Goal: Information Seeking & Learning: Learn about a topic

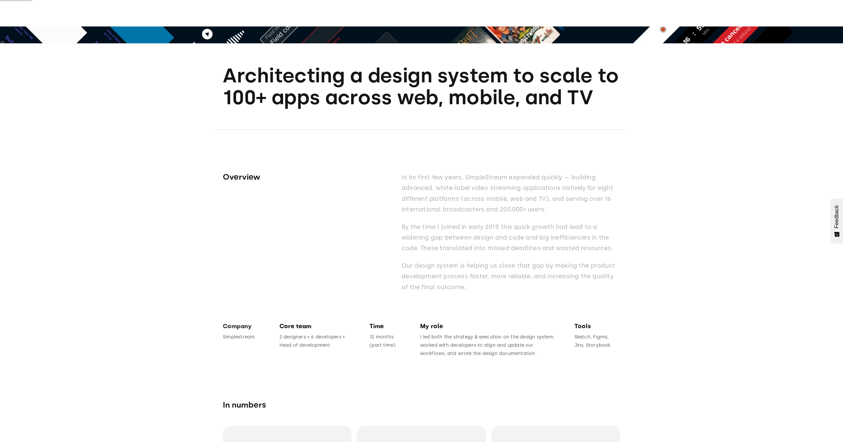
scroll to position [621, 0]
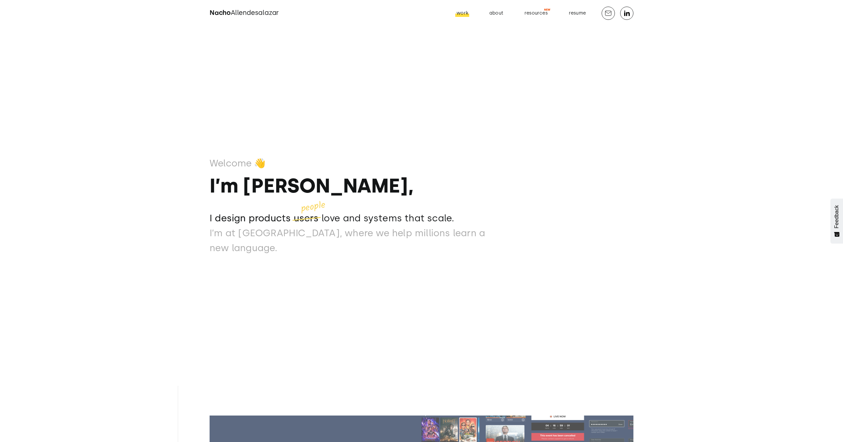
click at [460, 10] on div "work" at bounding box center [463, 13] width 12 height 9
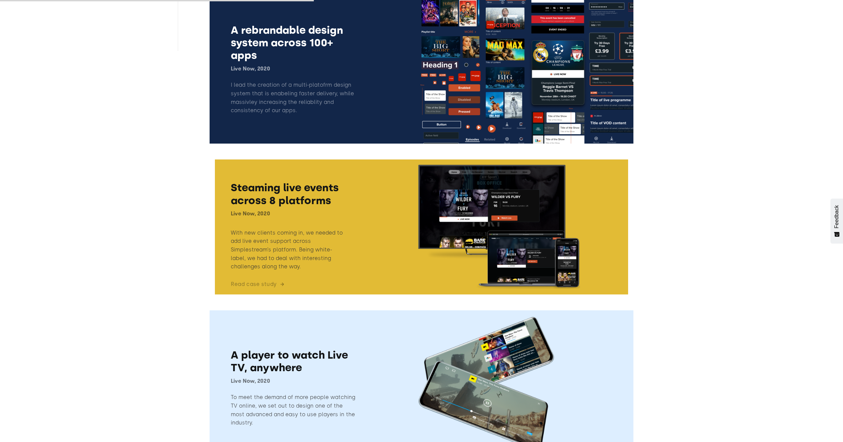
scroll to position [421, 0]
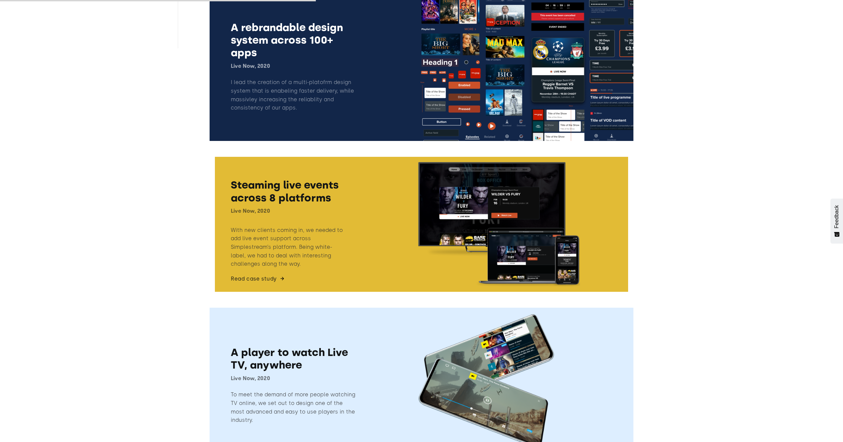
click at [265, 287] on link at bounding box center [422, 225] width 424 height 146
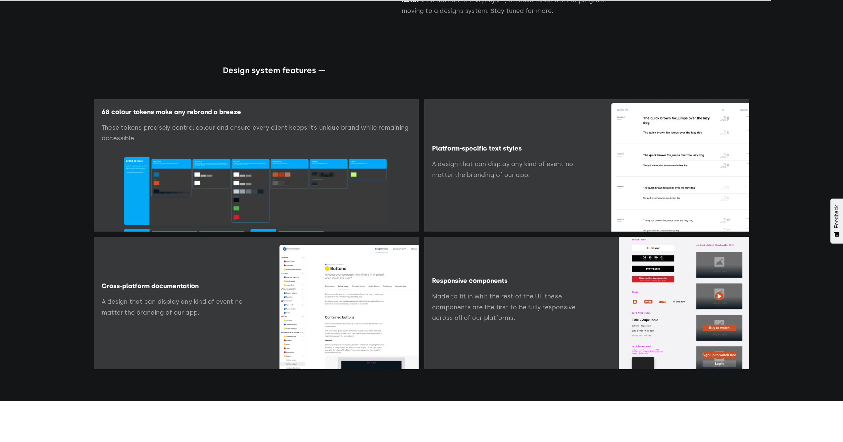
scroll to position [8401, 0]
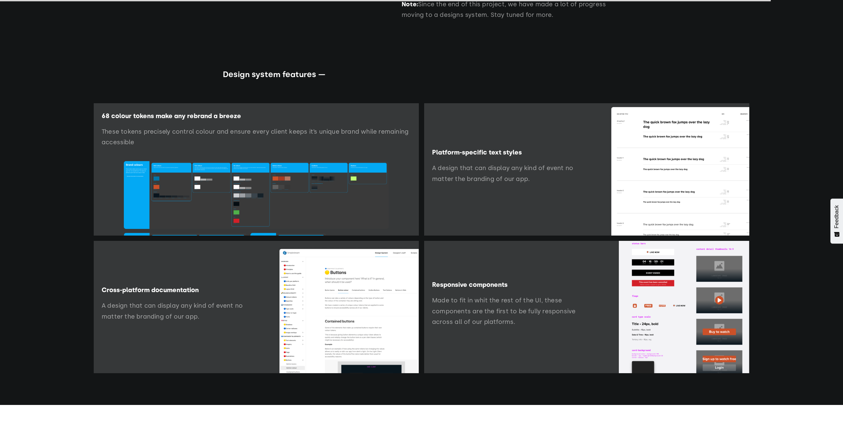
click at [336, 256] on img at bounding box center [346, 307] width 146 height 132
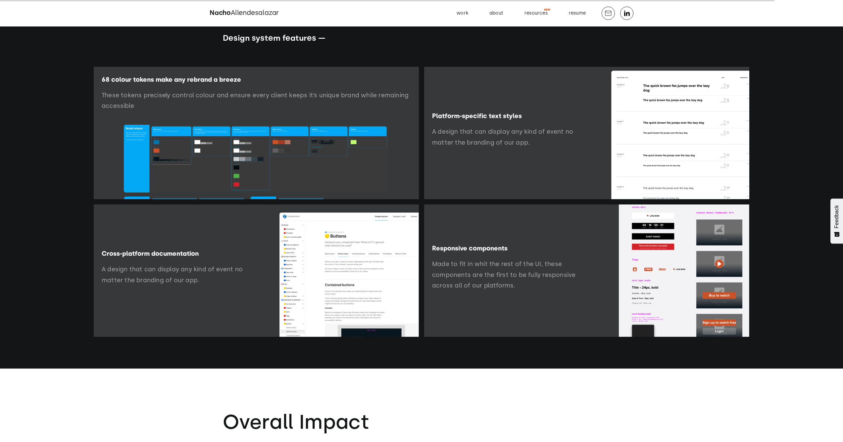
scroll to position [8374, 0]
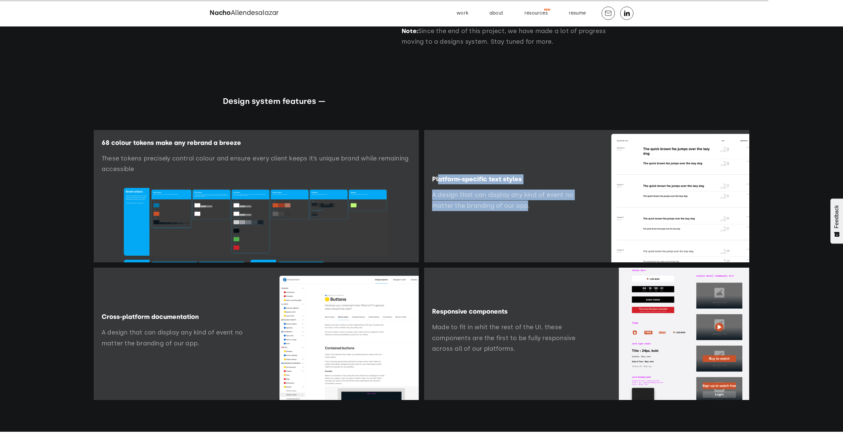
drag, startPoint x: 439, startPoint y: 157, endPoint x: 526, endPoint y: 184, distance: 91.5
click at [526, 184] on div "Platform-specific text styles A design that can display any kind of event no ma…" at bounding box center [505, 196] width 147 height 43
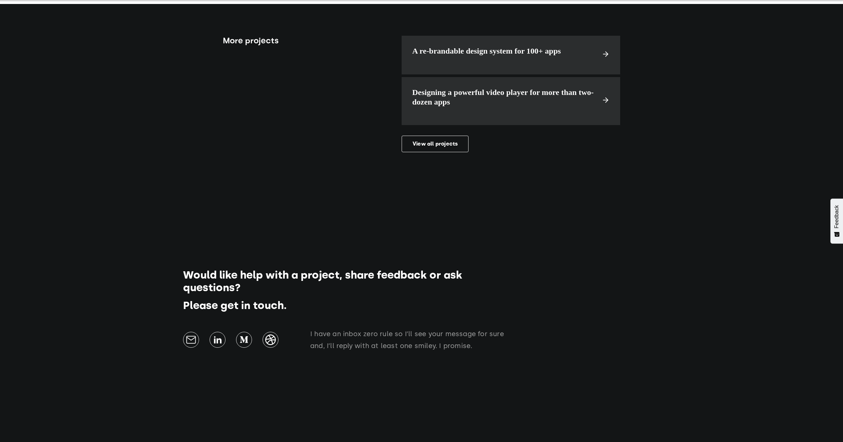
scroll to position [9124, 0]
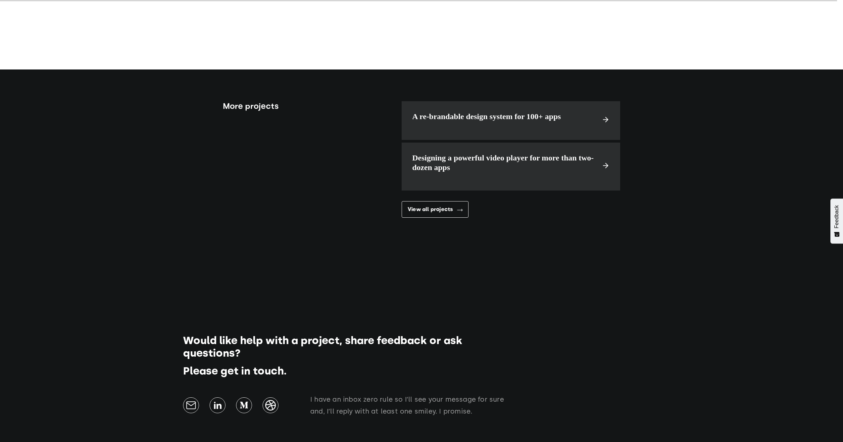
click at [446, 206] on div "View all projects" at bounding box center [430, 209] width 45 height 6
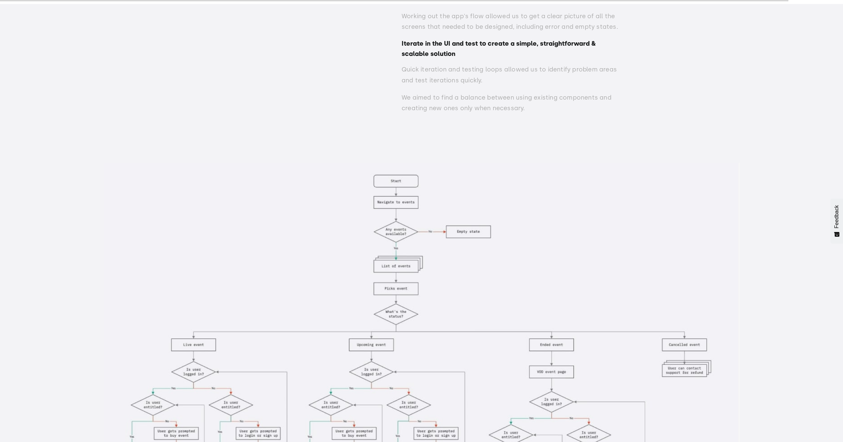
scroll to position [6248, 0]
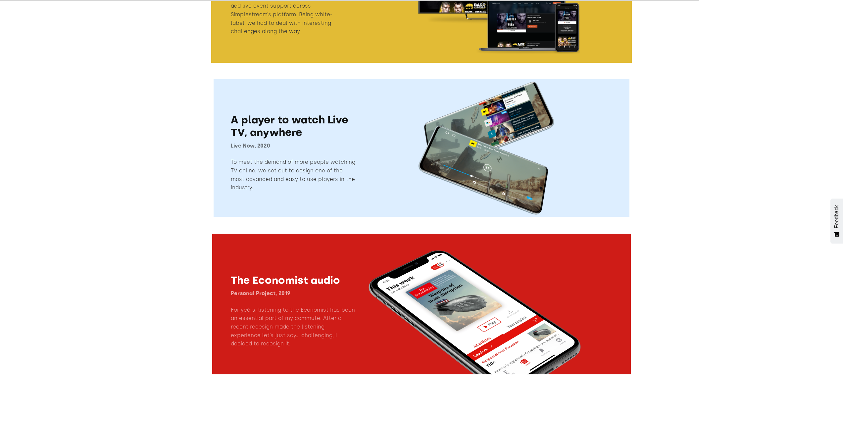
scroll to position [1122, 0]
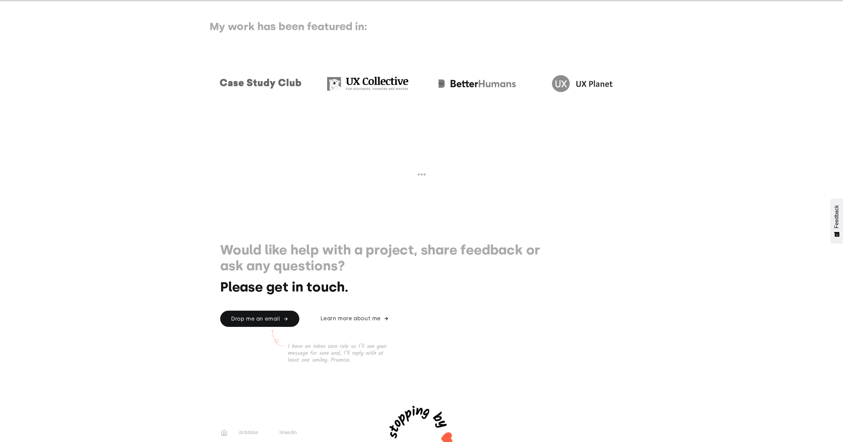
click at [429, 414] on img at bounding box center [421, 439] width 103 height 103
click at [367, 316] on div "Learn more about me" at bounding box center [351, 319] width 60 height 6
click at [359, 322] on link "Learn more about me" at bounding box center [354, 319] width 89 height 16
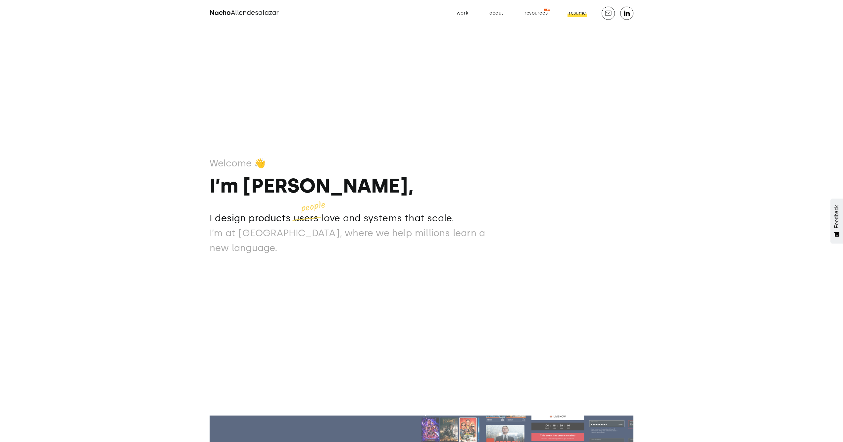
click at [572, 15] on div "resume" at bounding box center [577, 13] width 17 height 9
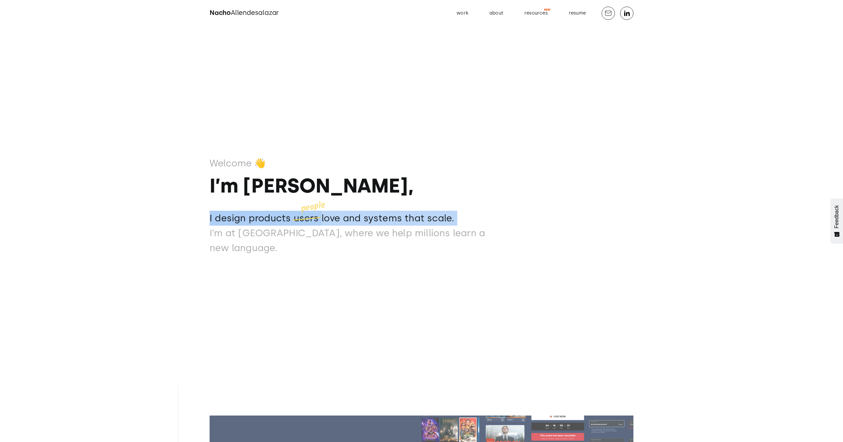
drag, startPoint x: 299, startPoint y: 221, endPoint x: 326, endPoint y: 216, distance: 27.7
click at [326, 216] on div "Welcome 👋 I’m Nacho, I design products users love and systems that scale. I des…" at bounding box center [358, 205] width 297 height 100
click at [341, 226] on p "I design products users love and systems that scale." at bounding box center [358, 218] width 297 height 15
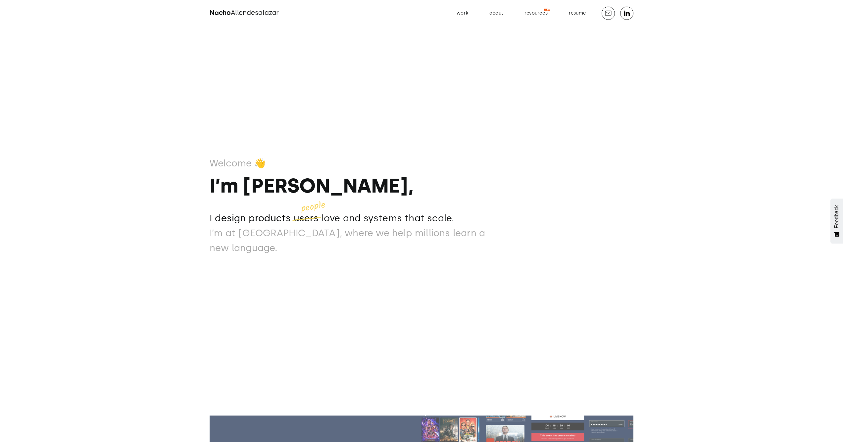
click at [215, 236] on p "‍ I’m at Mondly, where we help millions learn a new language." at bounding box center [358, 241] width 297 height 30
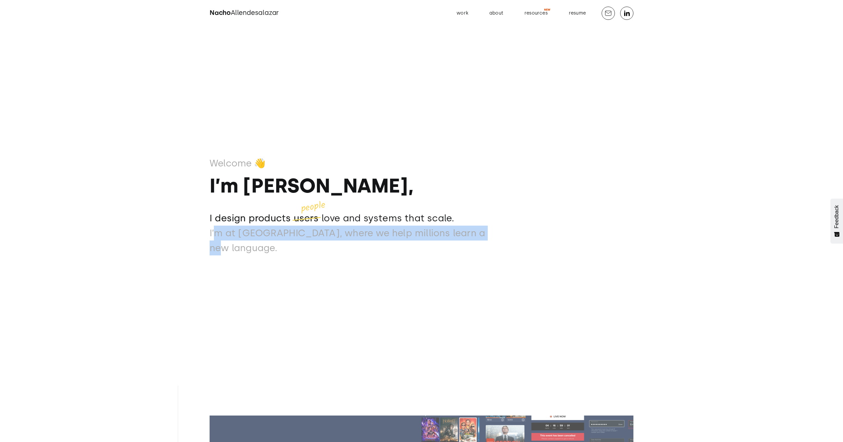
drag, startPoint x: 213, startPoint y: 242, endPoint x: 490, endPoint y: 254, distance: 277.2
click at [490, 254] on div "Welcome 👋 I’m Nacho, I design products users love and systems that scale. I des…" at bounding box center [422, 221] width 424 height 442
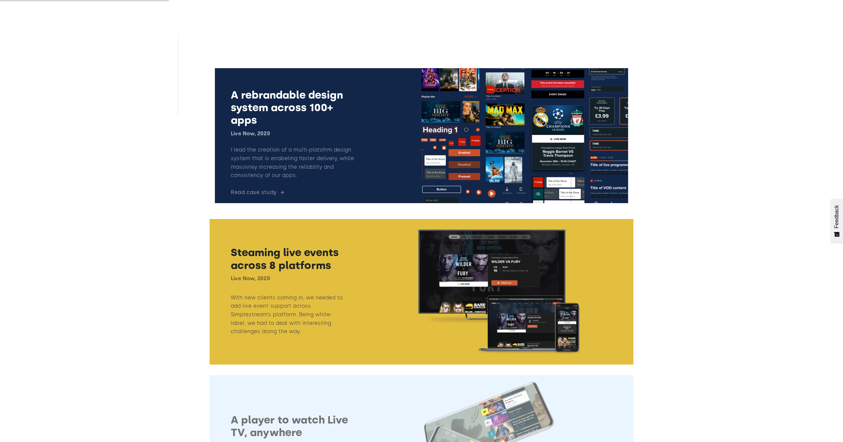
scroll to position [387, 0]
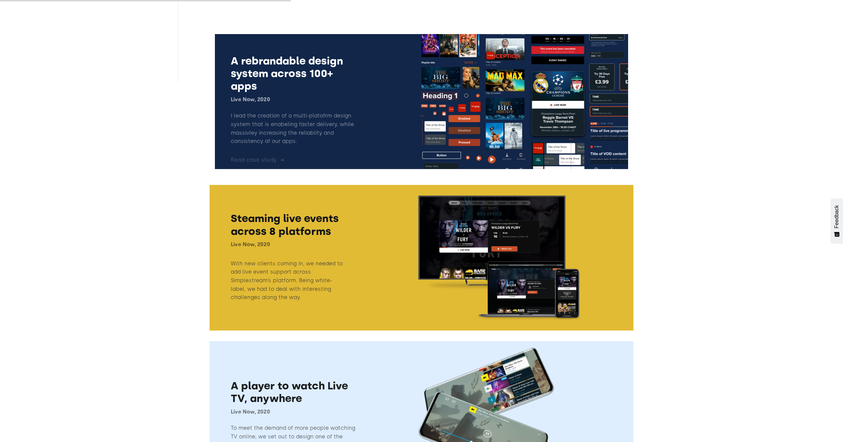
click at [414, 111] on link at bounding box center [422, 102] width 424 height 146
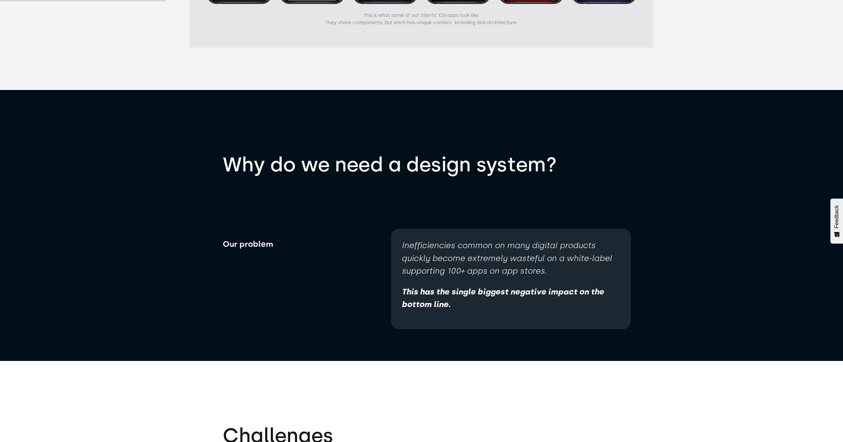
scroll to position [1718, 0]
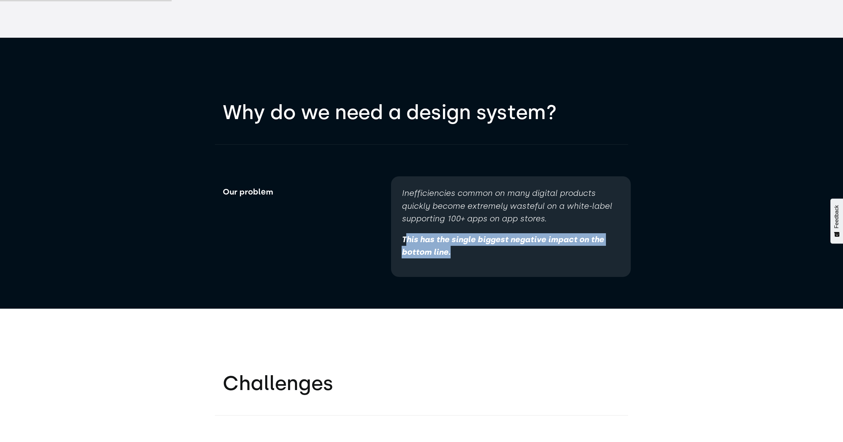
drag, startPoint x: 450, startPoint y: 255, endPoint x: 405, endPoint y: 243, distance: 46.9
click at [405, 243] on strong "This has the single biggest negative impact on the bottom line." at bounding box center [503, 246] width 202 height 22
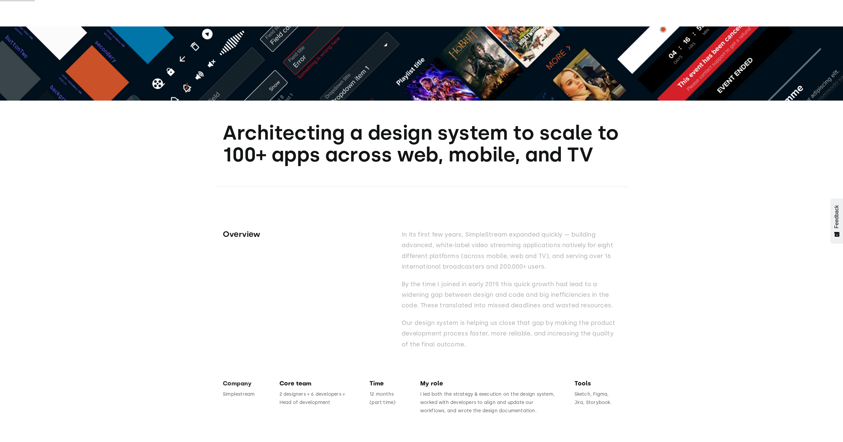
scroll to position [463, 0]
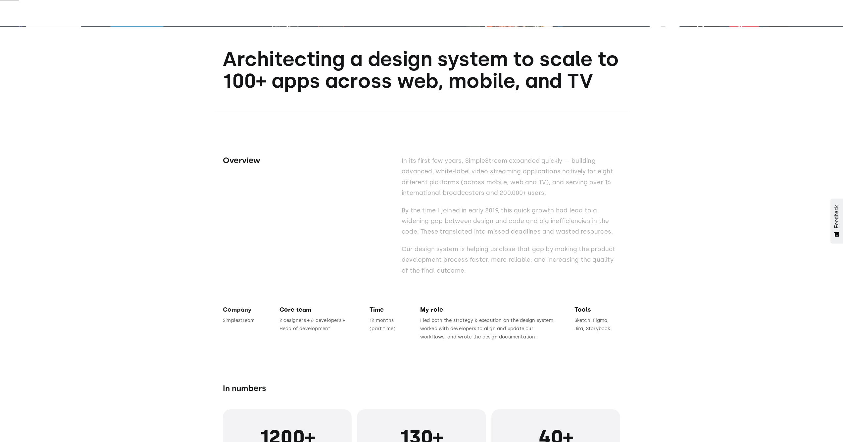
scroll to position [455, 0]
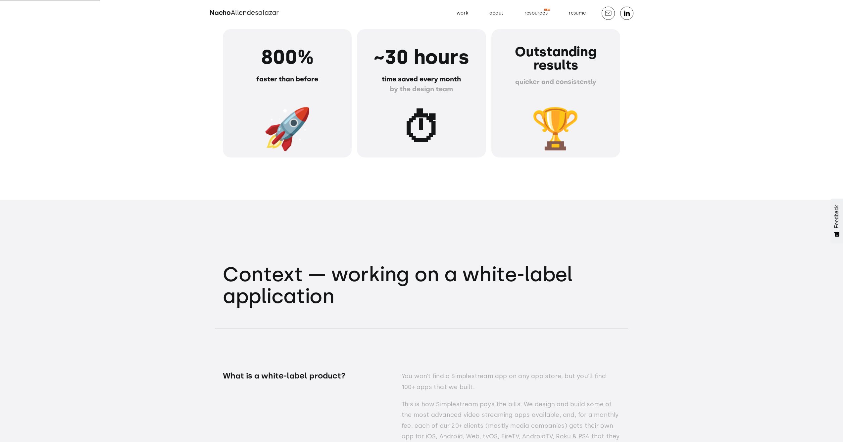
scroll to position [810, 0]
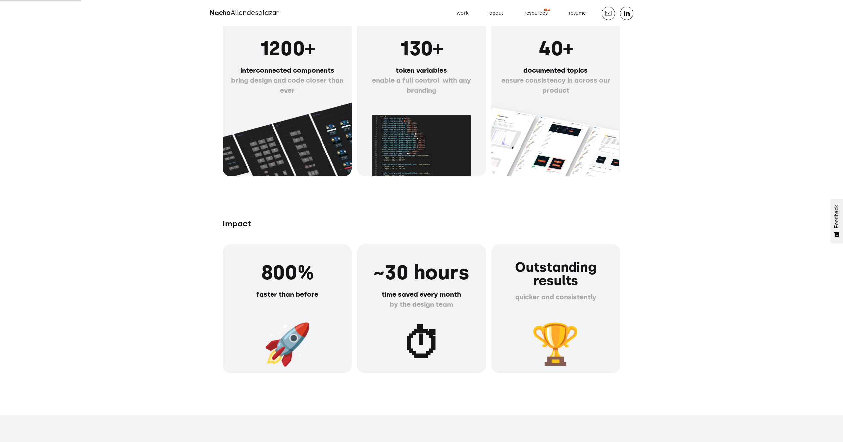
click at [273, 272] on h1 "800%" at bounding box center [287, 273] width 113 height 24
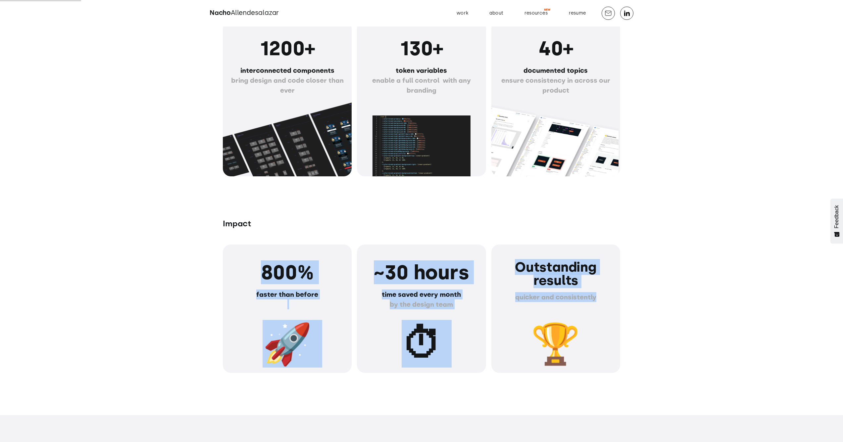
drag, startPoint x: 261, startPoint y: 271, endPoint x: 599, endPoint y: 298, distance: 338.6
click at [599, 298] on div "800% faster than before ‍ 🚀 ~30 hours time saved every month ‍ by the design te…" at bounding box center [421, 309] width 397 height 129
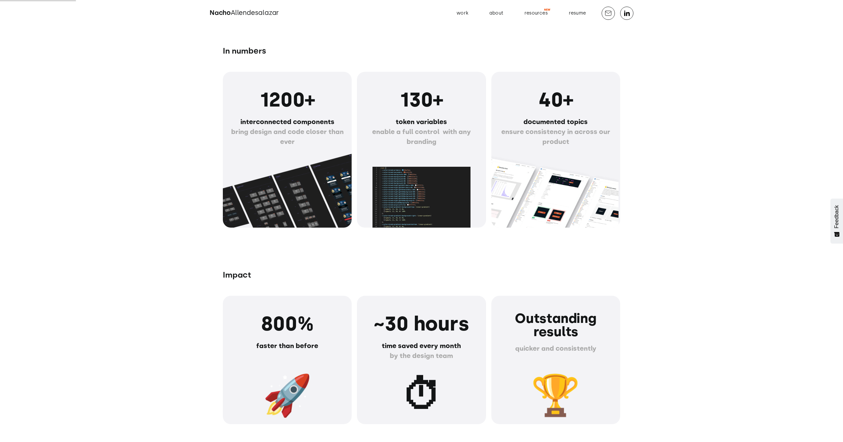
click at [263, 106] on h1 "1200+" at bounding box center [287, 100] width 113 height 24
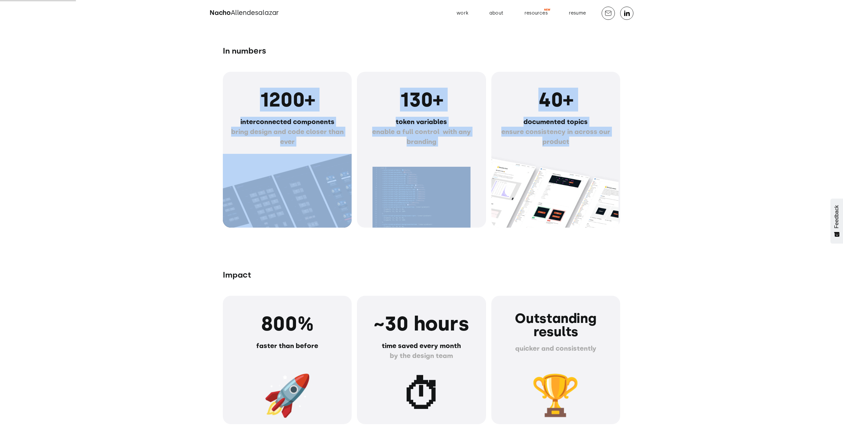
drag, startPoint x: 263, startPoint y: 101, endPoint x: 576, endPoint y: 142, distance: 315.3
click at [576, 142] on div "1200+ interconnected components bring design and code closer than ever 130+ tok…" at bounding box center [421, 150] width 397 height 156
copy div "1200+ interconnected components bring design and code closer than ever 130+ tok…"
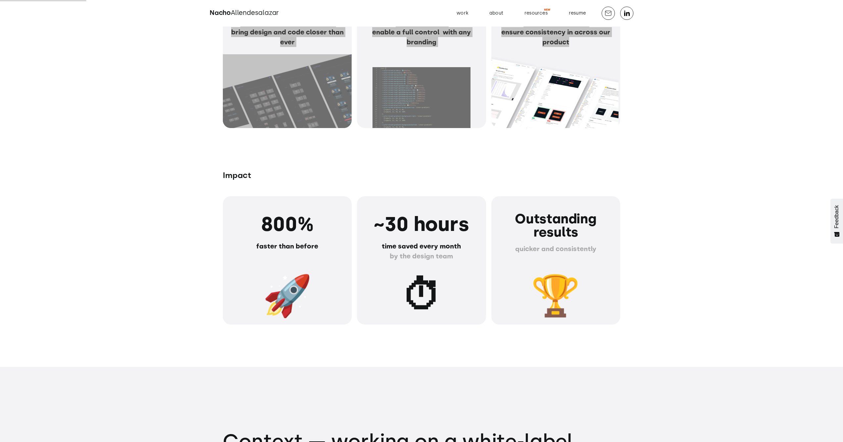
scroll to position [863, 0]
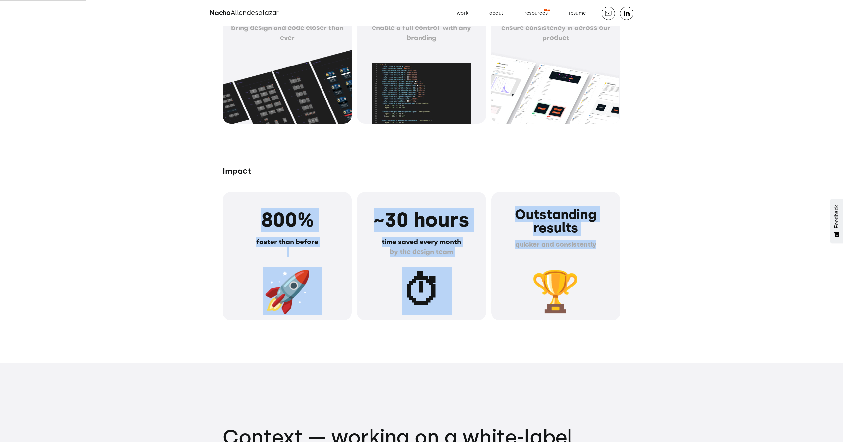
drag, startPoint x: 261, startPoint y: 216, endPoint x: 601, endPoint y: 247, distance: 341.2
click at [601, 247] on div "800% faster than before ‍ 🚀 ~30 hours time saved every month ‍ by the design te…" at bounding box center [421, 256] width 397 height 129
copy div "800% faster than before ‍ 🚀 ~30 hours time saved every month ‍ by the design te…"
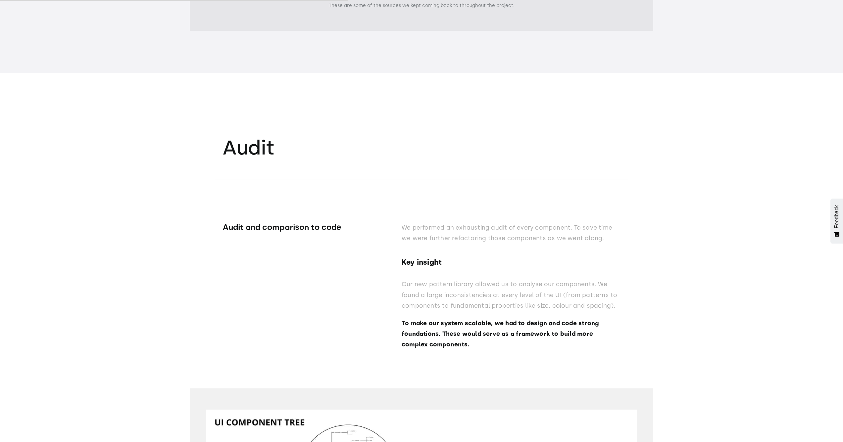
scroll to position [3932, 0]
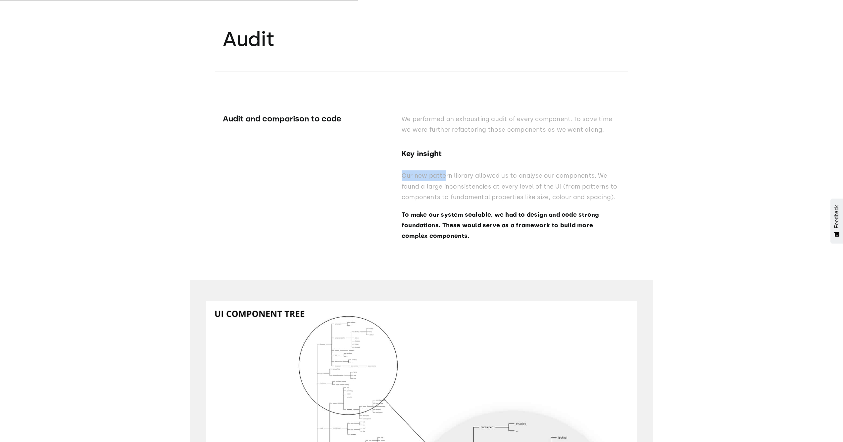
drag, startPoint x: 402, startPoint y: 162, endPoint x: 447, endPoint y: 165, distance: 44.8
click at [447, 171] on p "Our new pattern library allowed us to analyse our components. We found a large …" at bounding box center [511, 187] width 219 height 32
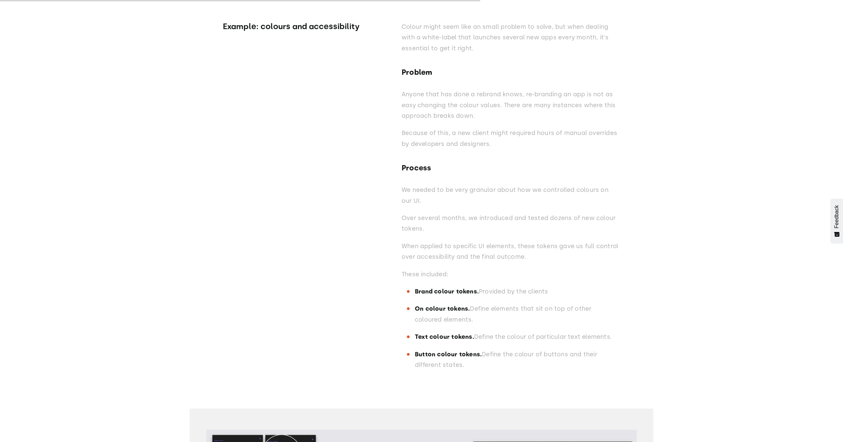
scroll to position [5691, 0]
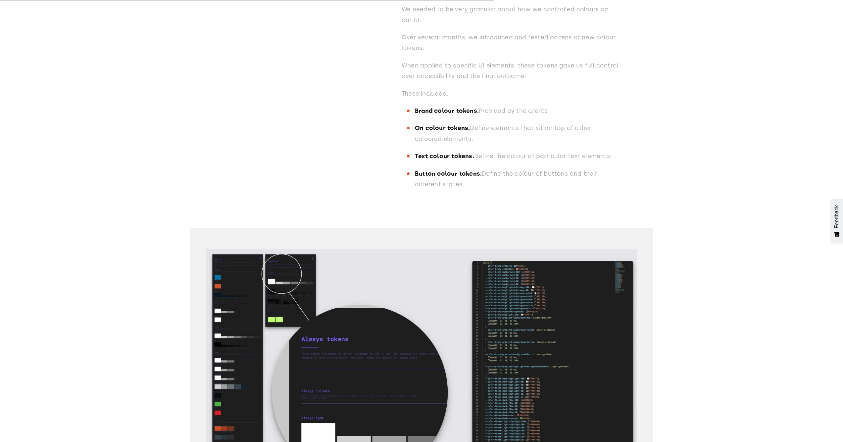
click at [452, 300] on img at bounding box center [421, 370] width 431 height 243
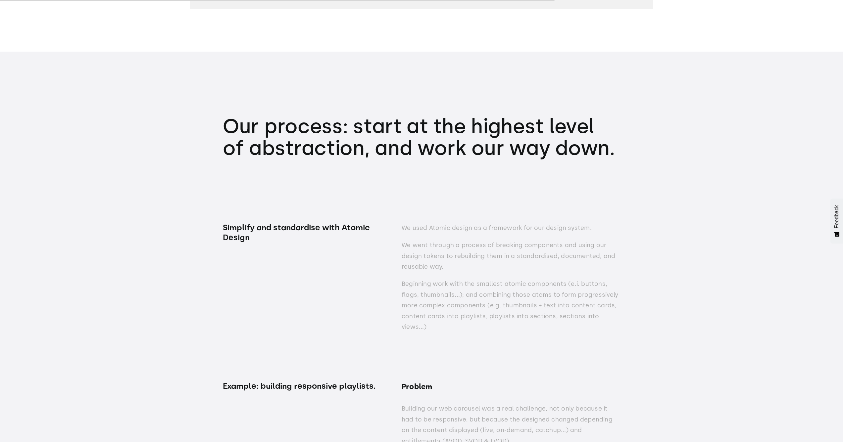
scroll to position [6811, 0]
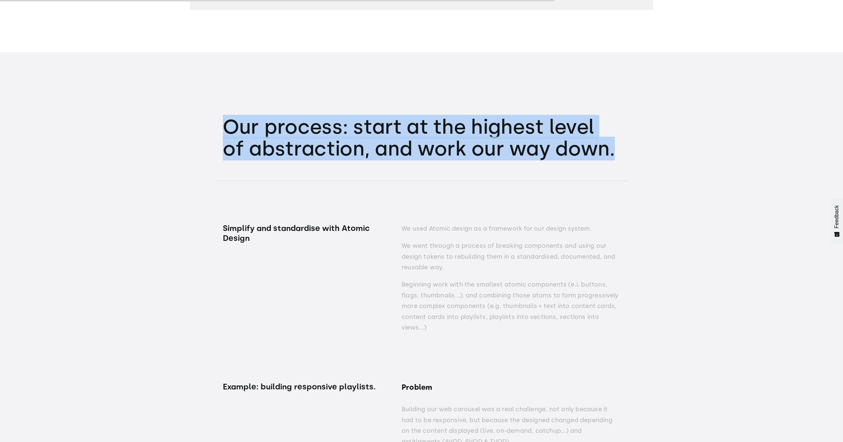
drag, startPoint x: 223, startPoint y: 104, endPoint x: 625, endPoint y: 146, distance: 404.5
click at [373, 130] on h2 "Our process: start at the highest level of abstraction, and work our way down." at bounding box center [421, 138] width 397 height 44
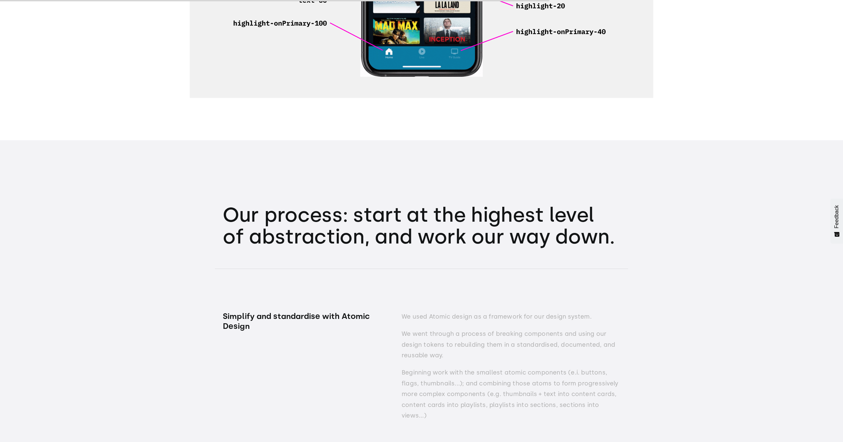
scroll to position [6835, 0]
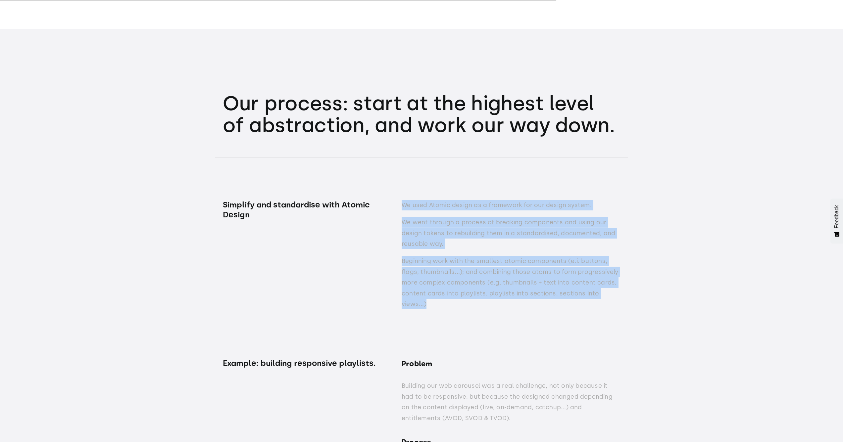
drag, startPoint x: 402, startPoint y: 182, endPoint x: 460, endPoint y: 281, distance: 114.6
click at [460, 281] on div "We used Atomic design as a framework for our design system. We went through a p…" at bounding box center [511, 258] width 219 height 117
copy div "We used Atomic design as a framework for our design system. We went through a p…"
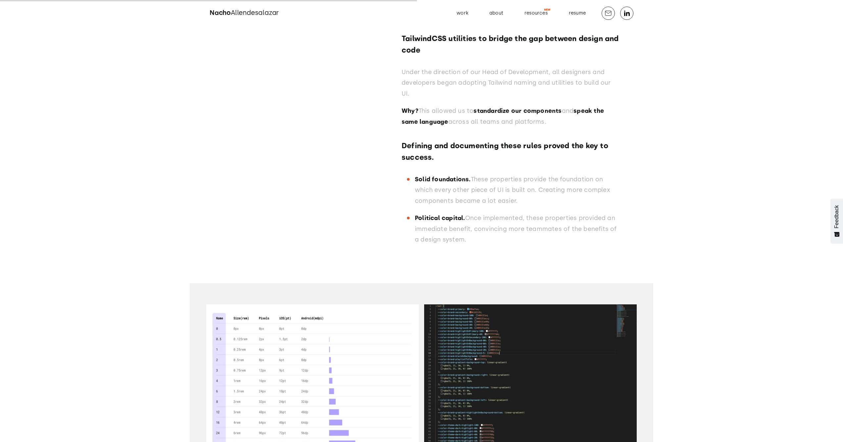
scroll to position [4958, 0]
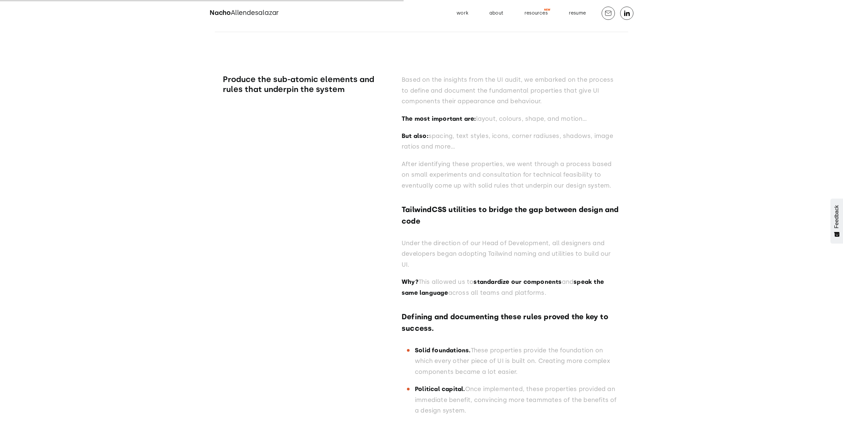
click at [405, 204] on h4 "TailwindCSS utilities to bridge the gap between design and code" at bounding box center [511, 215] width 219 height 23
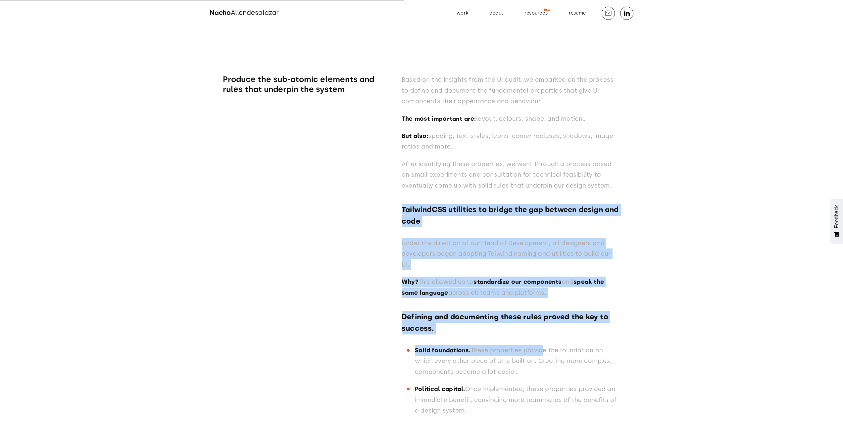
drag, startPoint x: 402, startPoint y: 198, endPoint x: 543, endPoint y: 324, distance: 189.3
click at [543, 324] on div "Based on the insights from the UI audit, we embarked on the process to define a…" at bounding box center [511, 249] width 219 height 348
drag, startPoint x: 462, startPoint y: 387, endPoint x: 466, endPoint y: 390, distance: 4.9
click at [464, 390] on p "Political capital. Once implemented, these properties provided an immediate ben…" at bounding box center [517, 400] width 205 height 32
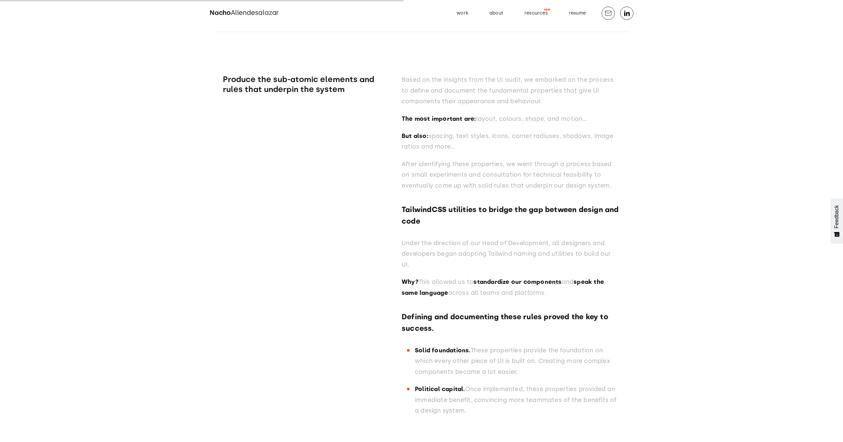
click at [468, 388] on p "Political capital. Once implemented, these properties provided an immediate ben…" at bounding box center [517, 400] width 205 height 32
drag, startPoint x: 467, startPoint y: 388, endPoint x: 401, endPoint y: 196, distance: 202.9
click at [401, 196] on div "Produce the sub-atomic elements and rules that underpin the system Based on the…" at bounding box center [421, 227] width 397 height 391
copy div "TailwindCSS utilities to bridge the gap between design and code Under the direc…"
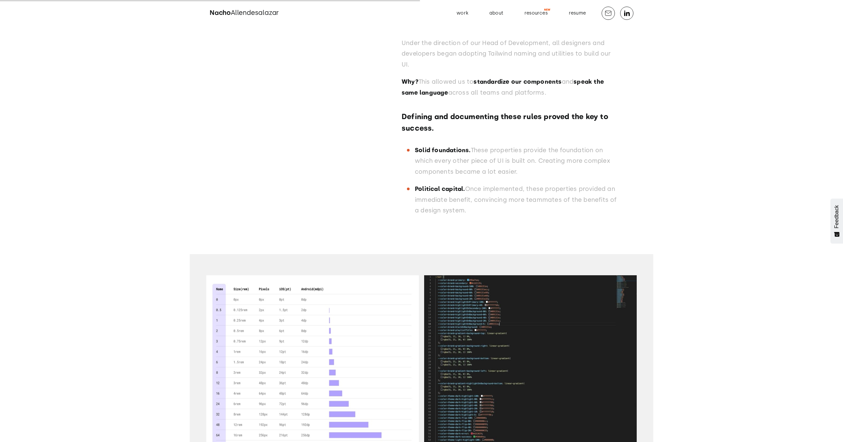
scroll to position [5088, 0]
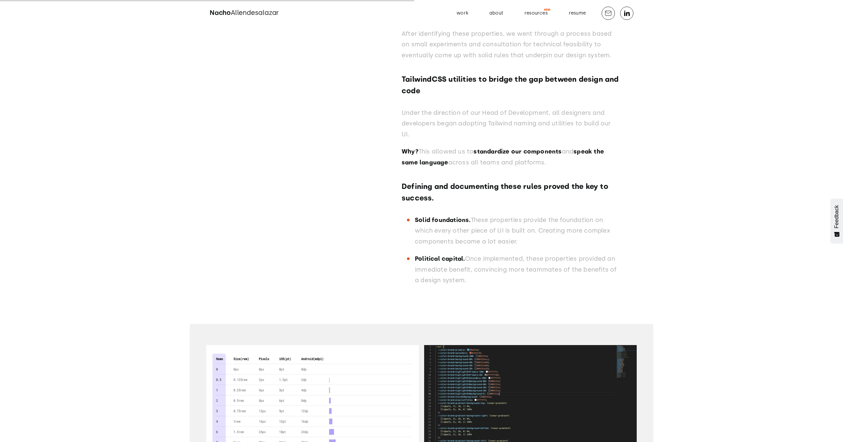
copy div "TailwindCSS utilities to bridge the gap between design and code Under the direc…"
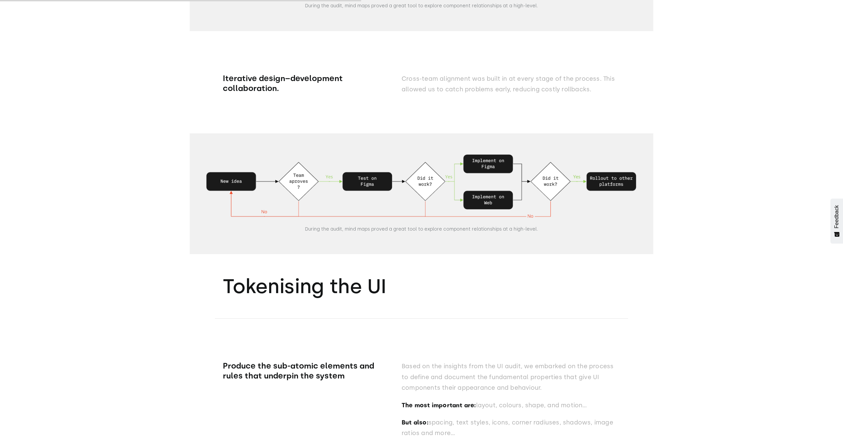
scroll to position [4649, 0]
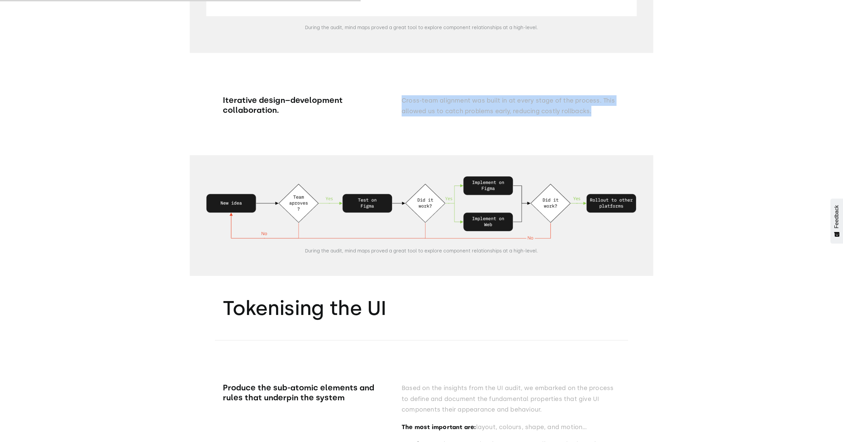
drag, startPoint x: 399, startPoint y: 83, endPoint x: 594, endPoint y: 100, distance: 195.5
click at [594, 100] on div "Iterative design–development collaboration. Cross-team alignment was built in a…" at bounding box center [421, 88] width 397 height 71
copy p "Cross-team alignment was built in at every stage of the process. This allowed u…"
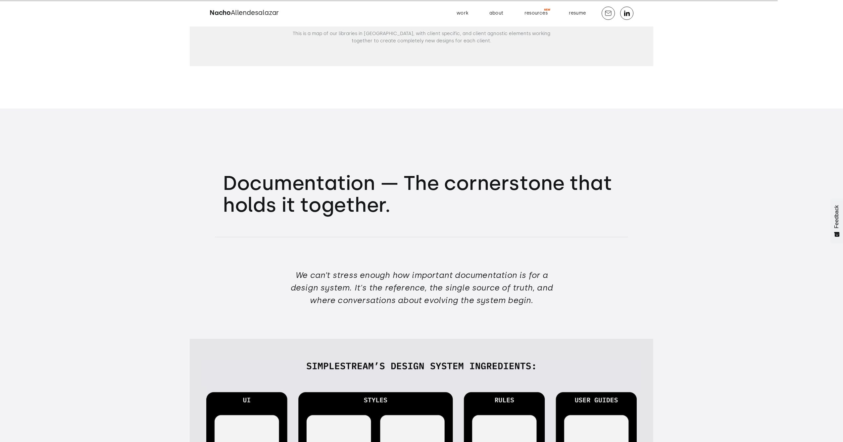
scroll to position [9400, 0]
